Goal: Information Seeking & Learning: Learn about a topic

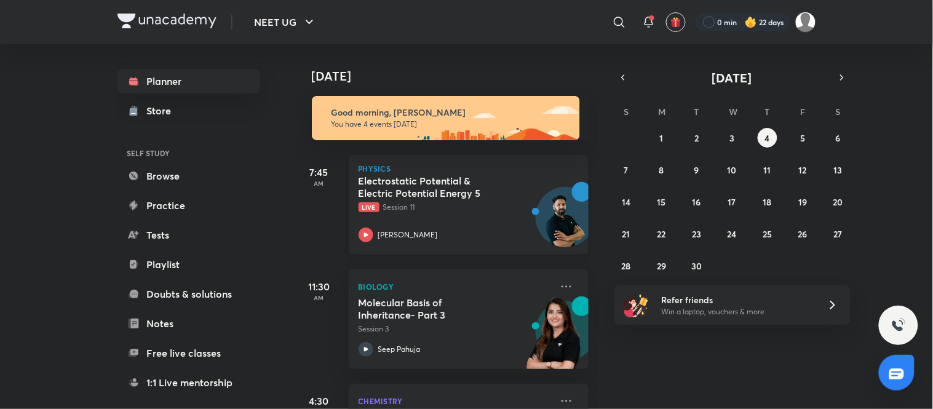
click at [489, 223] on div "Electrostatic Potential & Electric Potential Energy 5 Live Session 11 Anupam Up…" at bounding box center [455, 209] width 193 height 68
